Goal: Task Accomplishment & Management: Manage account settings

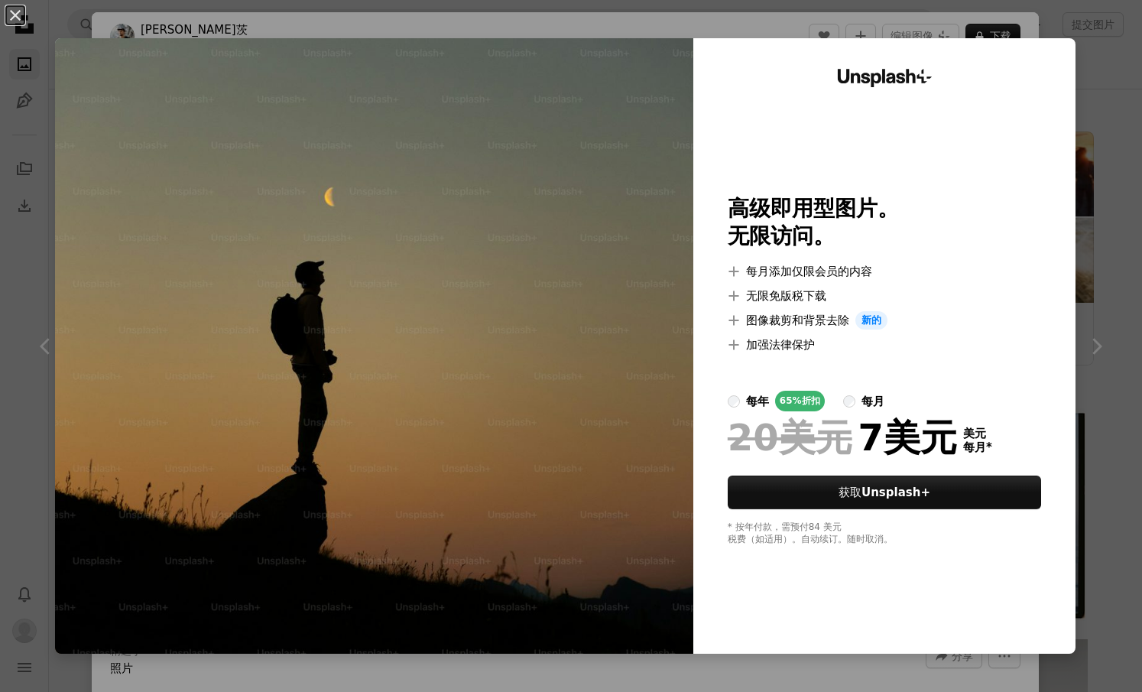
scroll to position [229, 0]
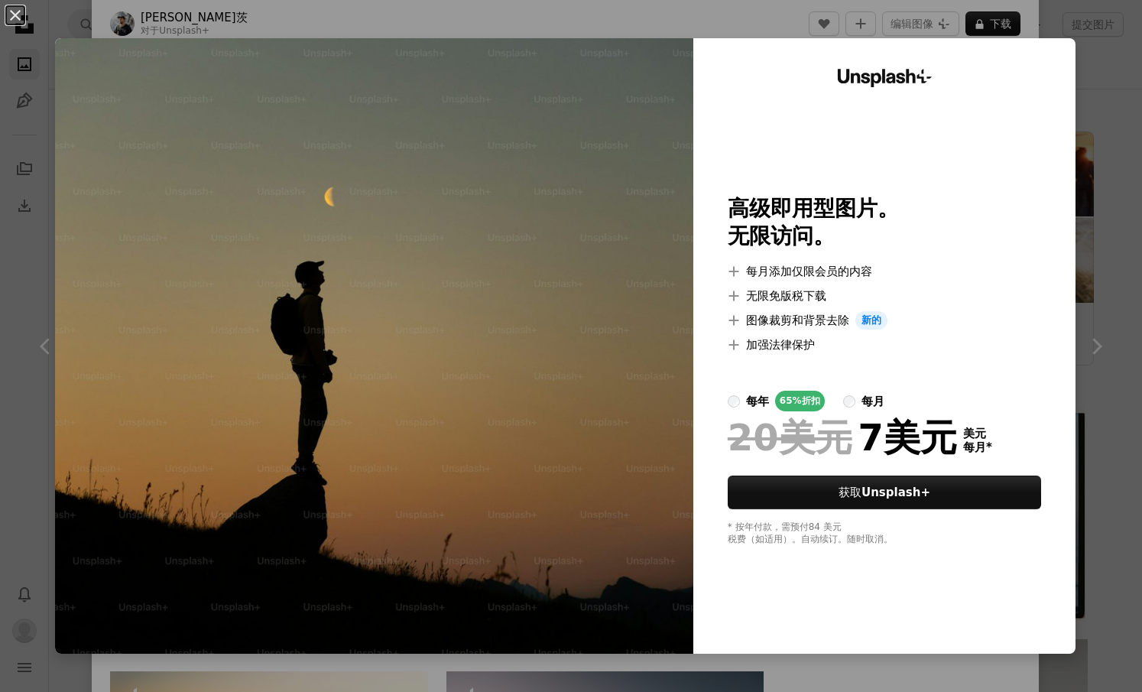
click at [1096, 286] on div "An X shape Unsplash+ 高级即用型图片。 无限访问。 A plus sign 每月添加仅限会员的内容 A plus sign 无限免版税下载…" at bounding box center [571, 346] width 1142 height 692
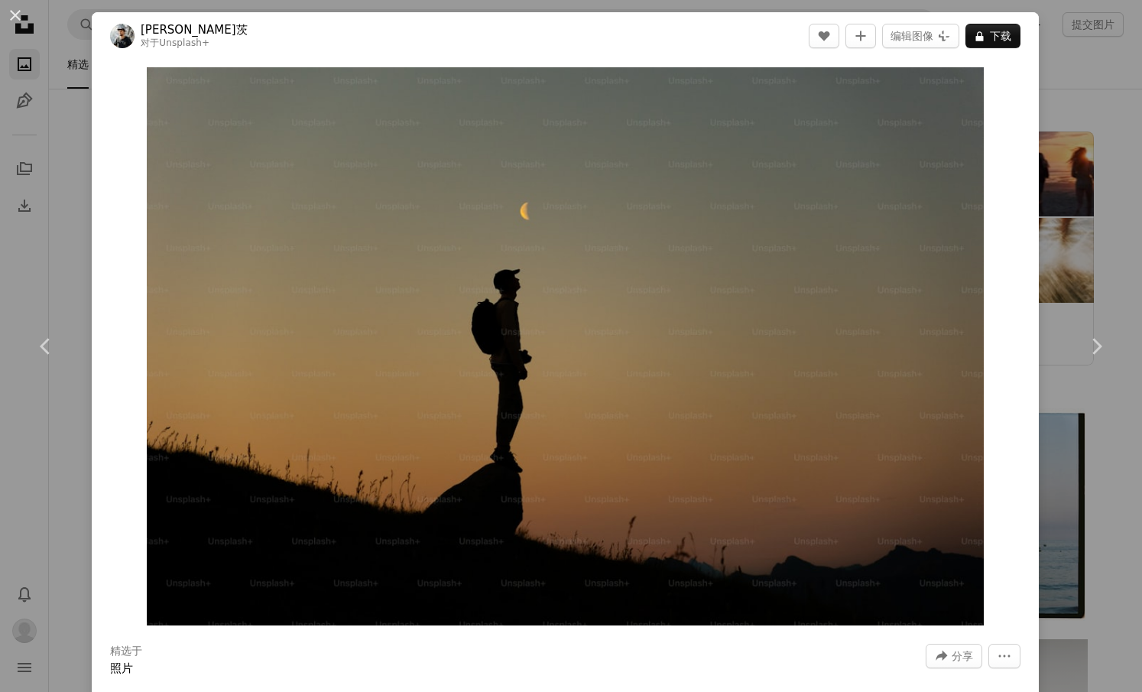
click at [1060, 100] on div "An X shape Chevron left Chevron right [PERSON_NAME] 对于 Unsplash+ A heart A plus…" at bounding box center [571, 346] width 1142 height 692
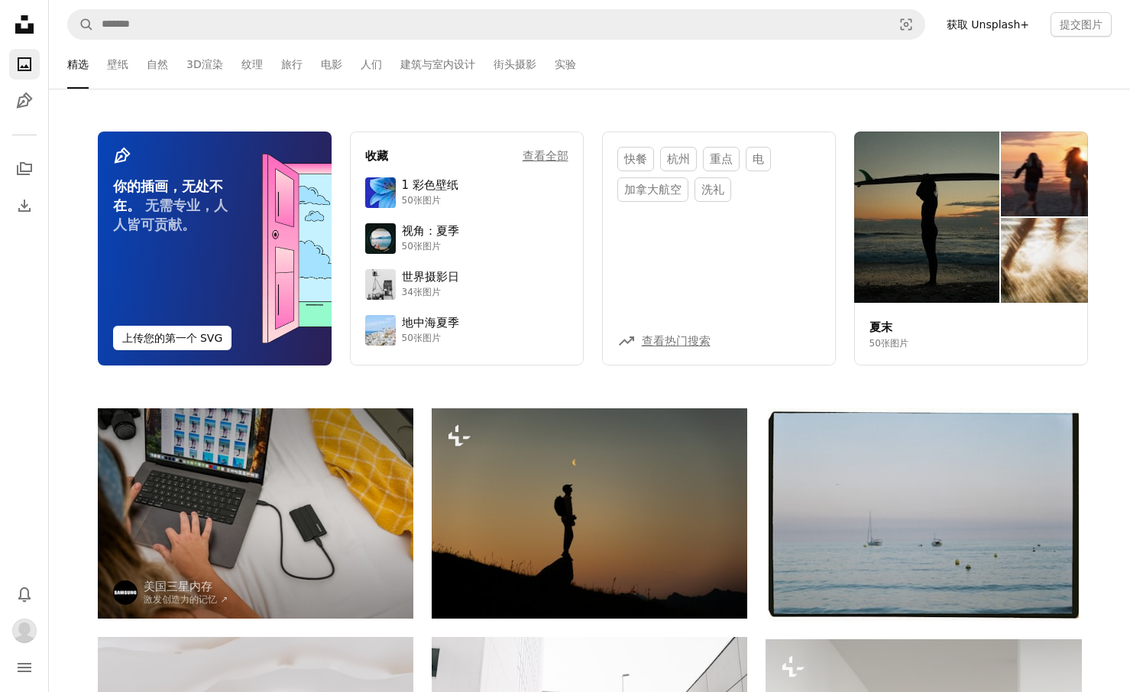
click at [18, 31] on icon at bounding box center [24, 24] width 18 height 18
click at [23, 634] on img "轮廓" at bounding box center [24, 630] width 24 height 24
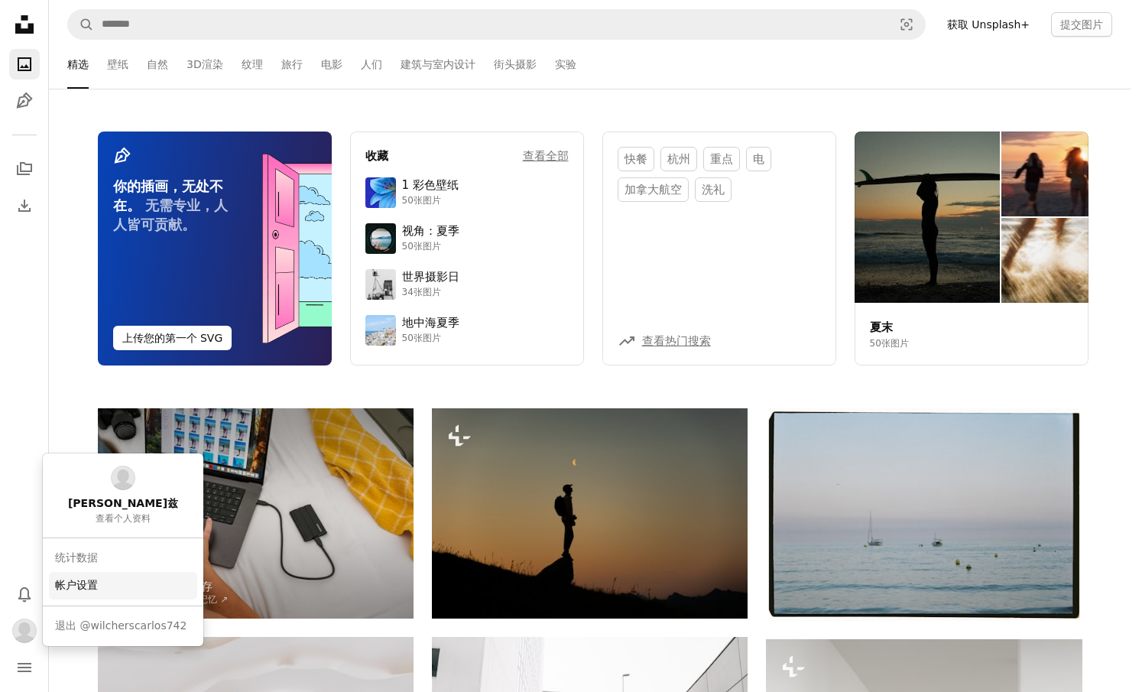
click at [80, 575] on link "帐户设置" at bounding box center [123, 586] width 148 height 28
